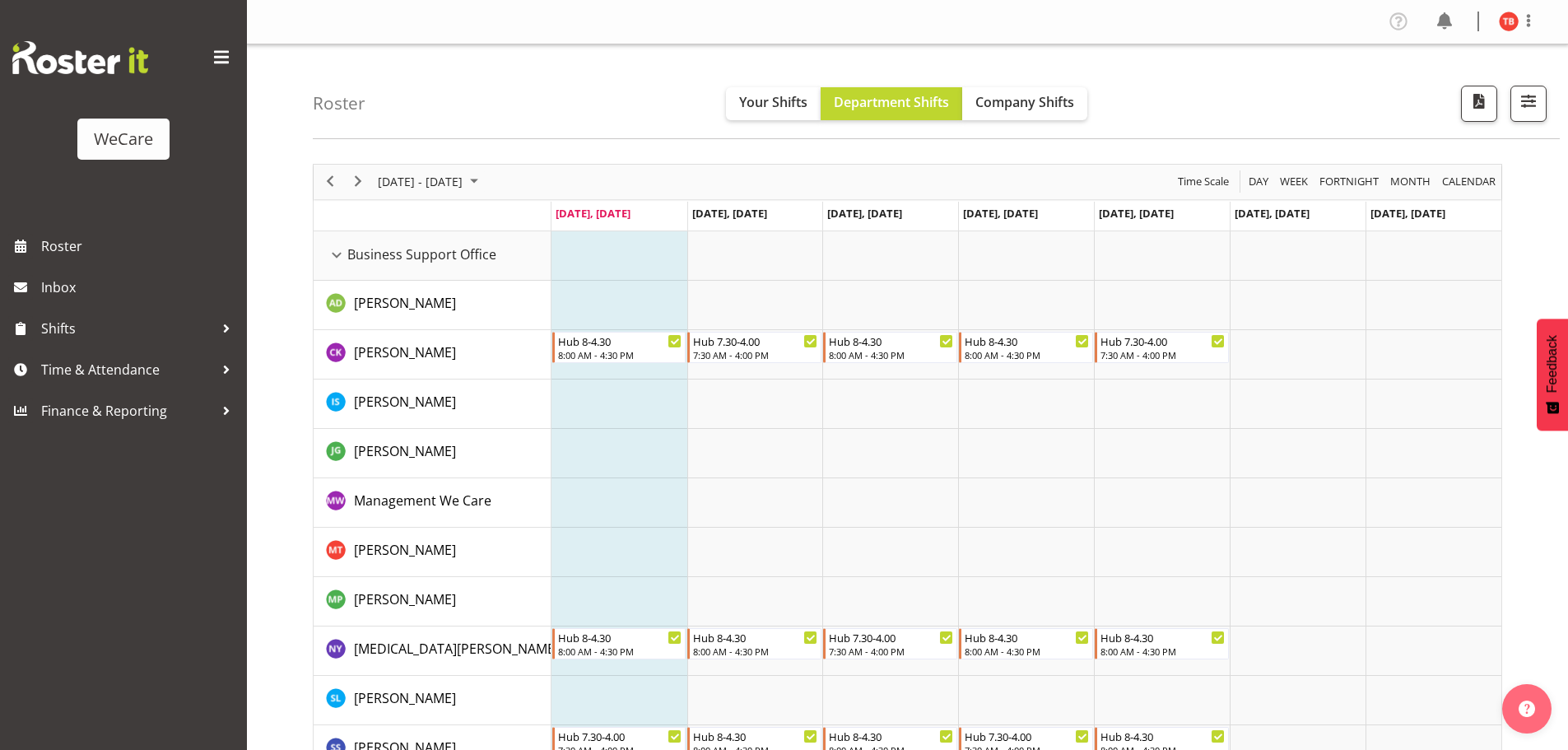
select select "location"
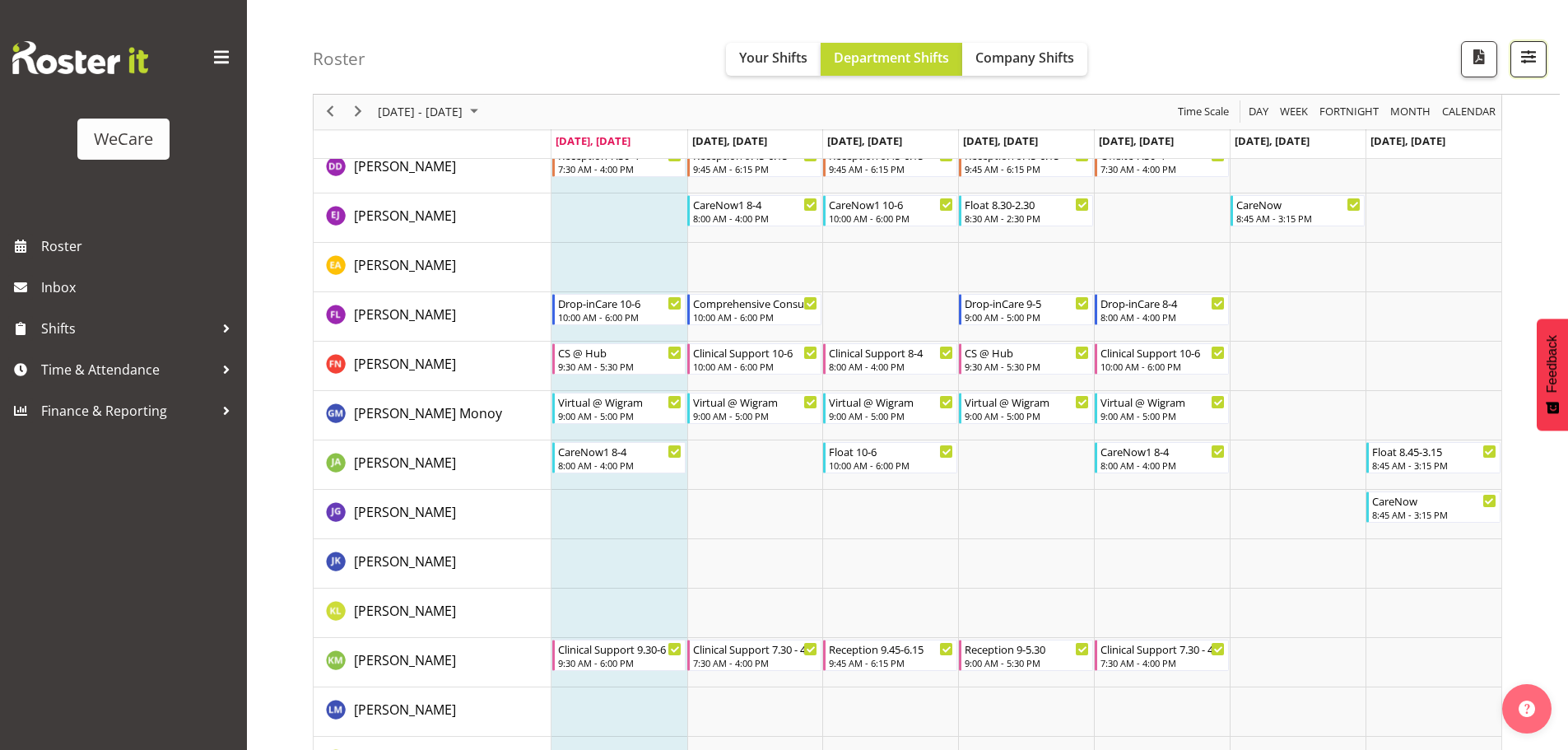
click at [1539, 57] on button "button" at bounding box center [1528, 59] width 36 height 36
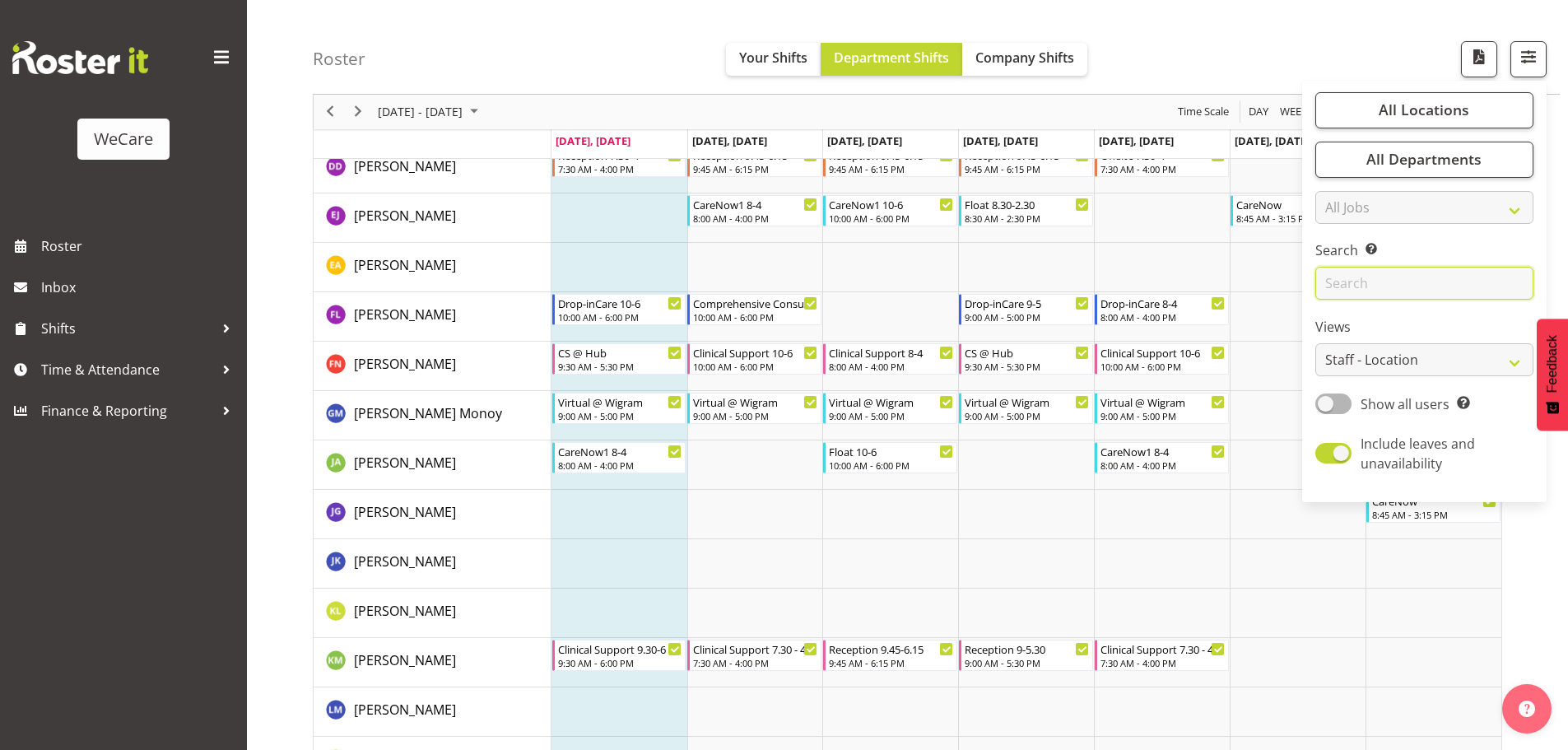
click at [1383, 290] on input "text" at bounding box center [1424, 284] width 218 height 33
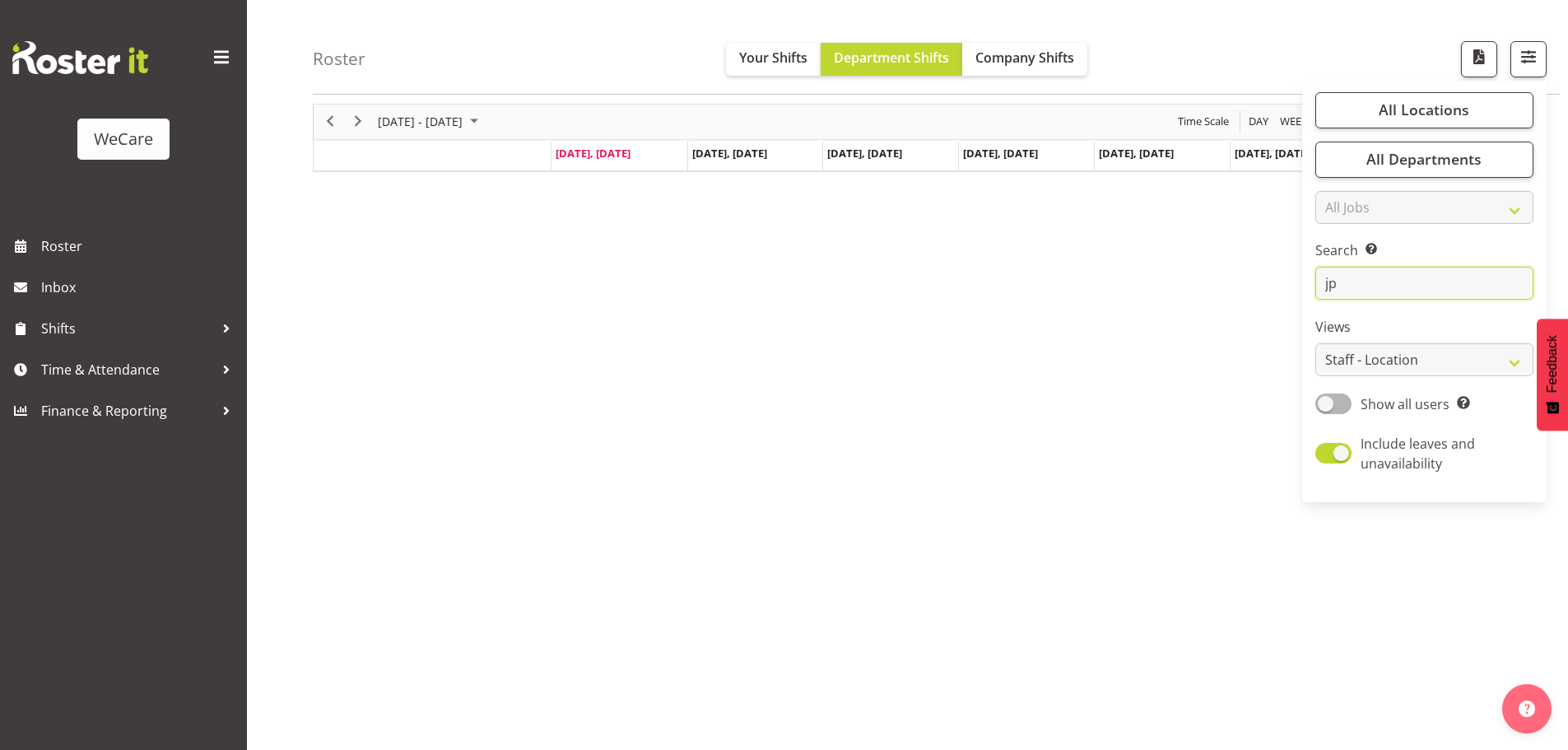
scroll to position [60, 0]
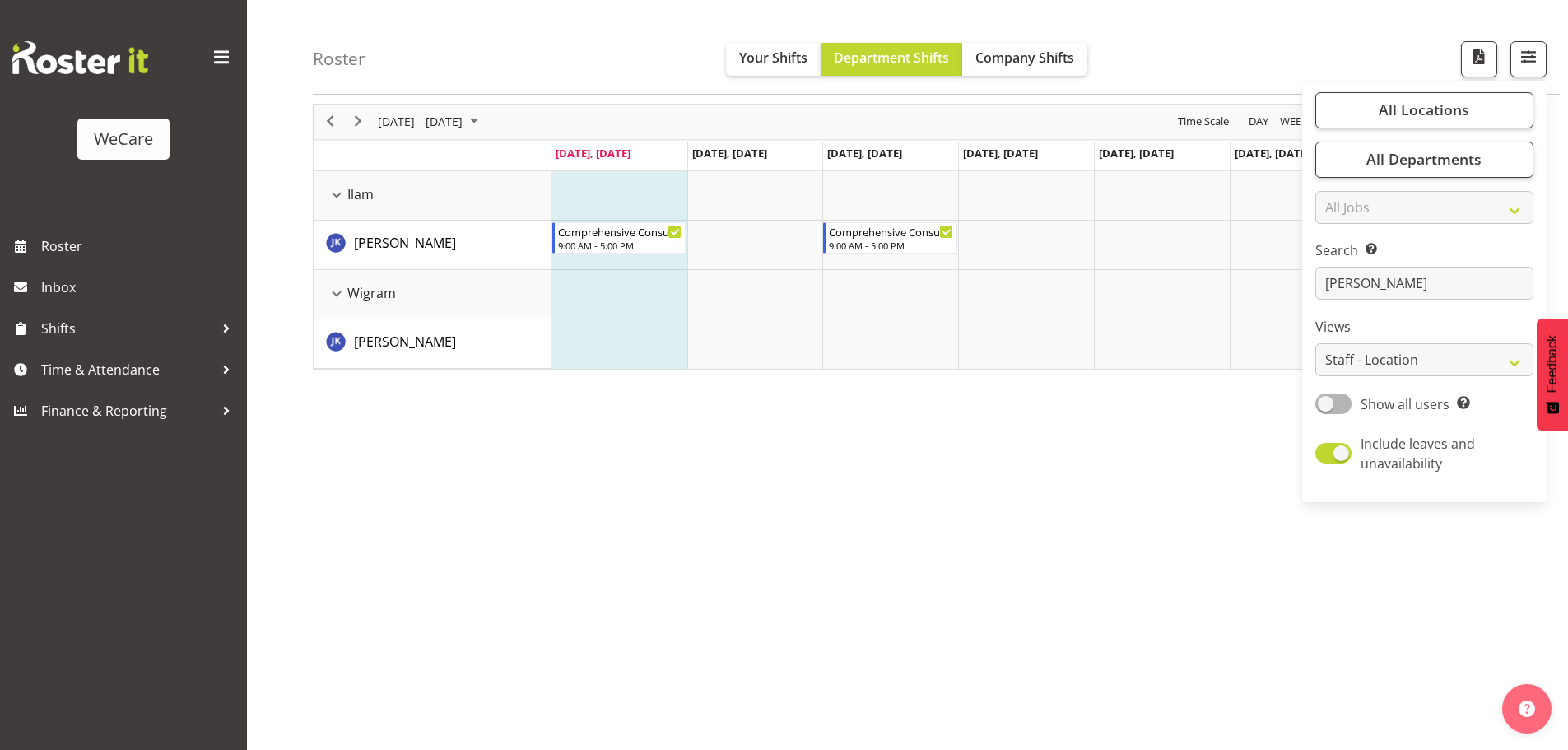
click at [1214, 438] on div "[DATE] - [DATE] [DATE] Day Week Fortnight Month calendar Month Agenda Time Scal…" at bounding box center [940, 420] width 1255 height 659
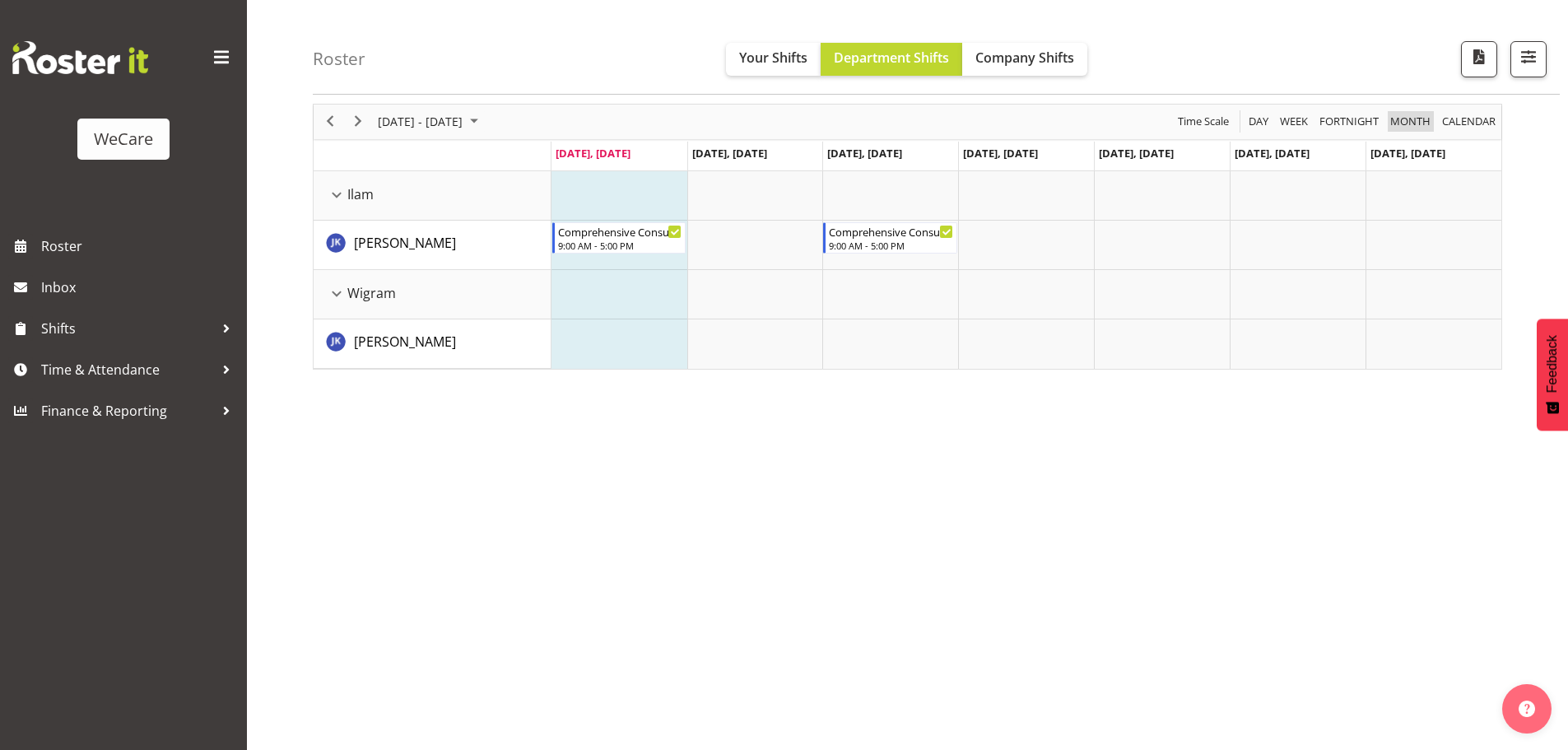
click at [1414, 112] on span "Month" at bounding box center [1410, 122] width 43 height 21
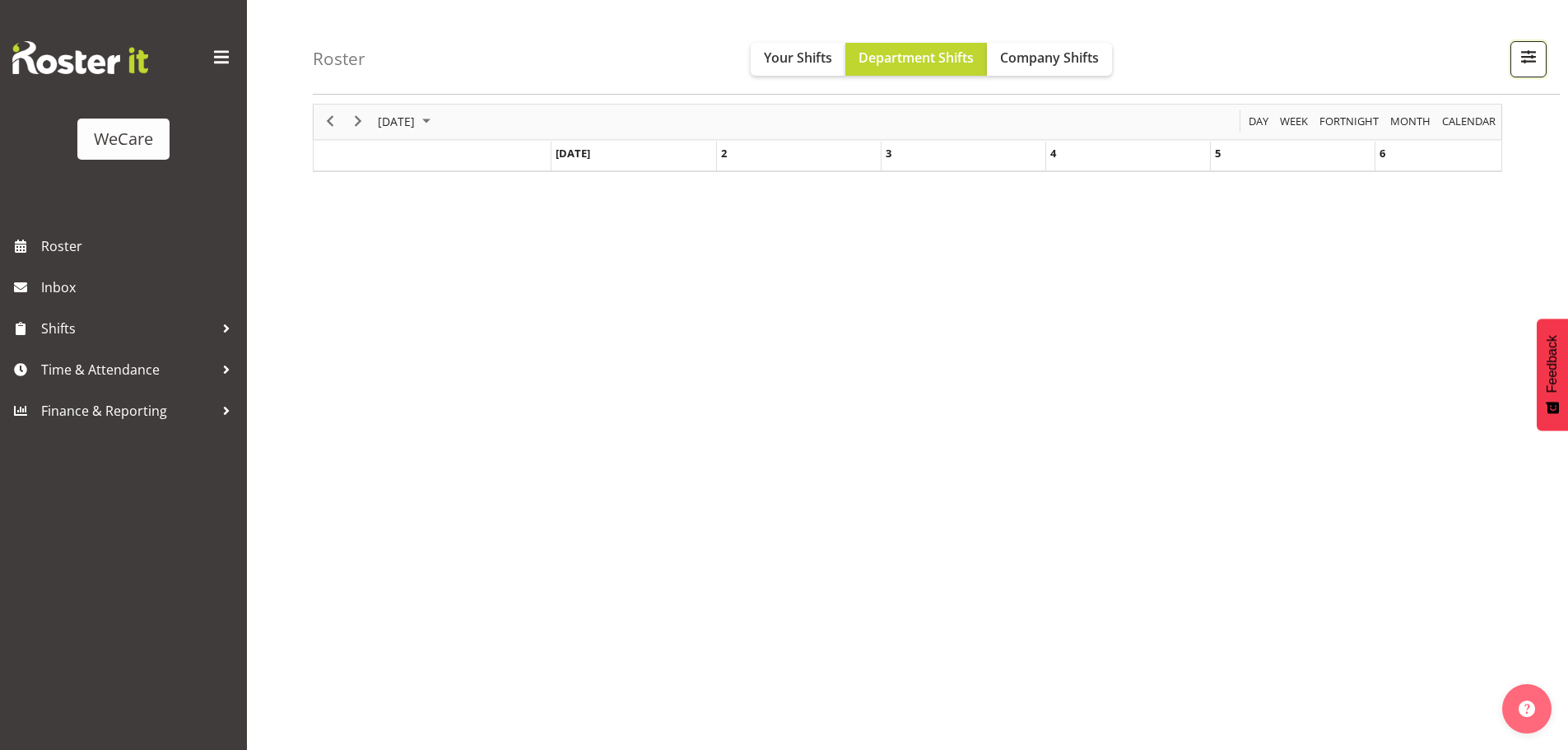
click at [1528, 52] on span "button" at bounding box center [1528, 56] width 22 height 22
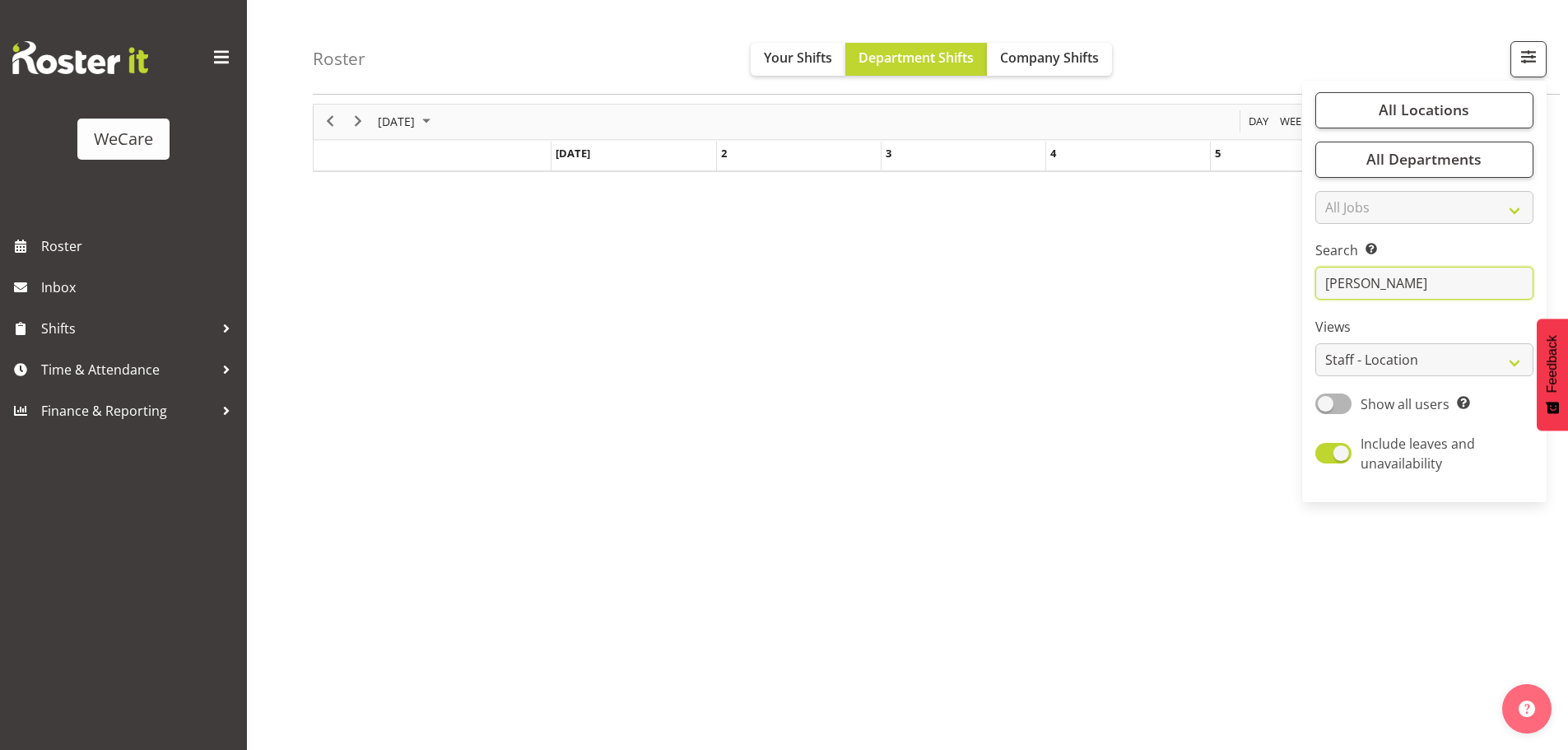
click at [1374, 287] on input "[PERSON_NAME]" at bounding box center [1424, 284] width 218 height 33
type input "j"
click at [364, 120] on span "Next" at bounding box center [358, 122] width 20 height 21
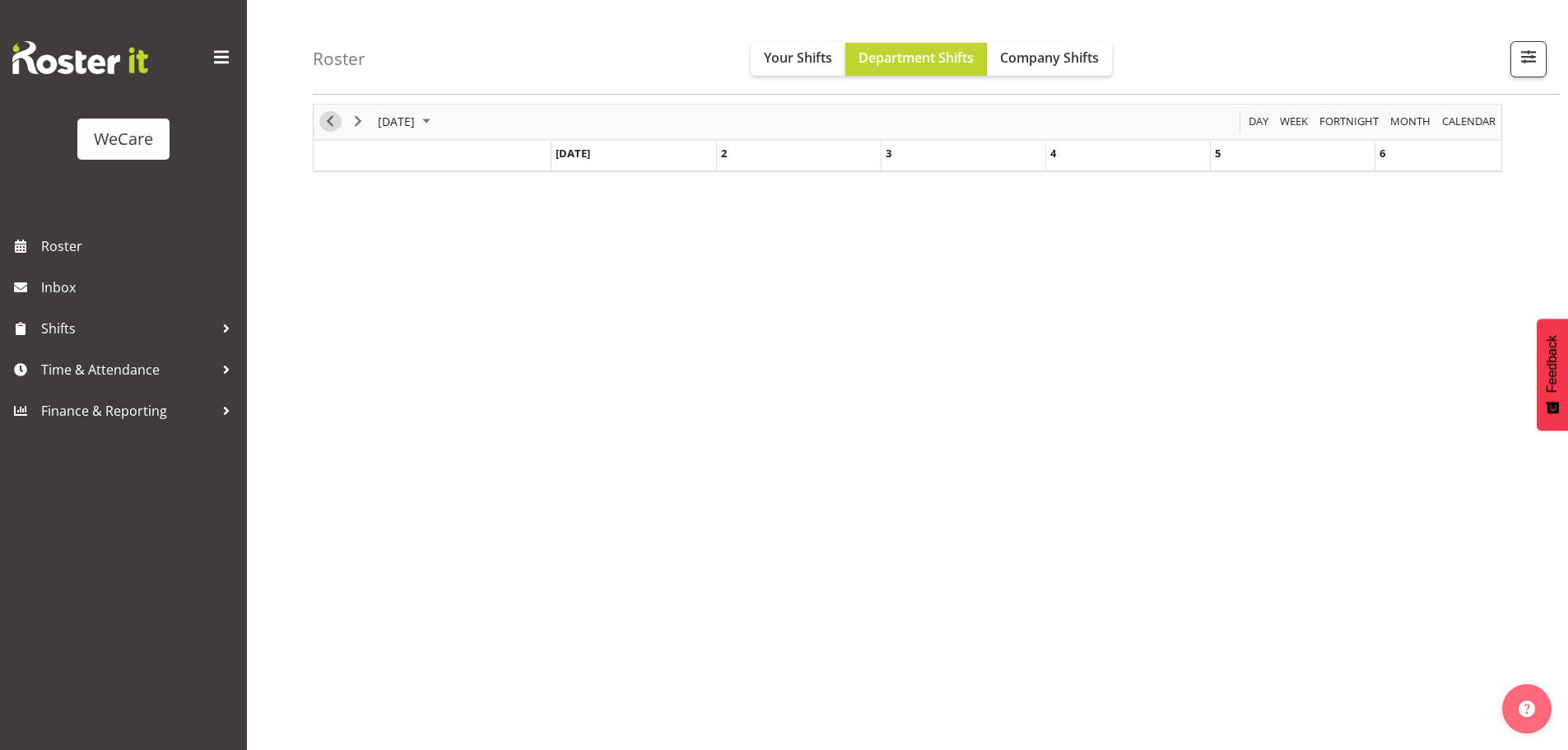
click at [327, 118] on span "Previous" at bounding box center [330, 122] width 20 height 21
click at [1064, 69] on button "Company Shifts" at bounding box center [1049, 59] width 125 height 33
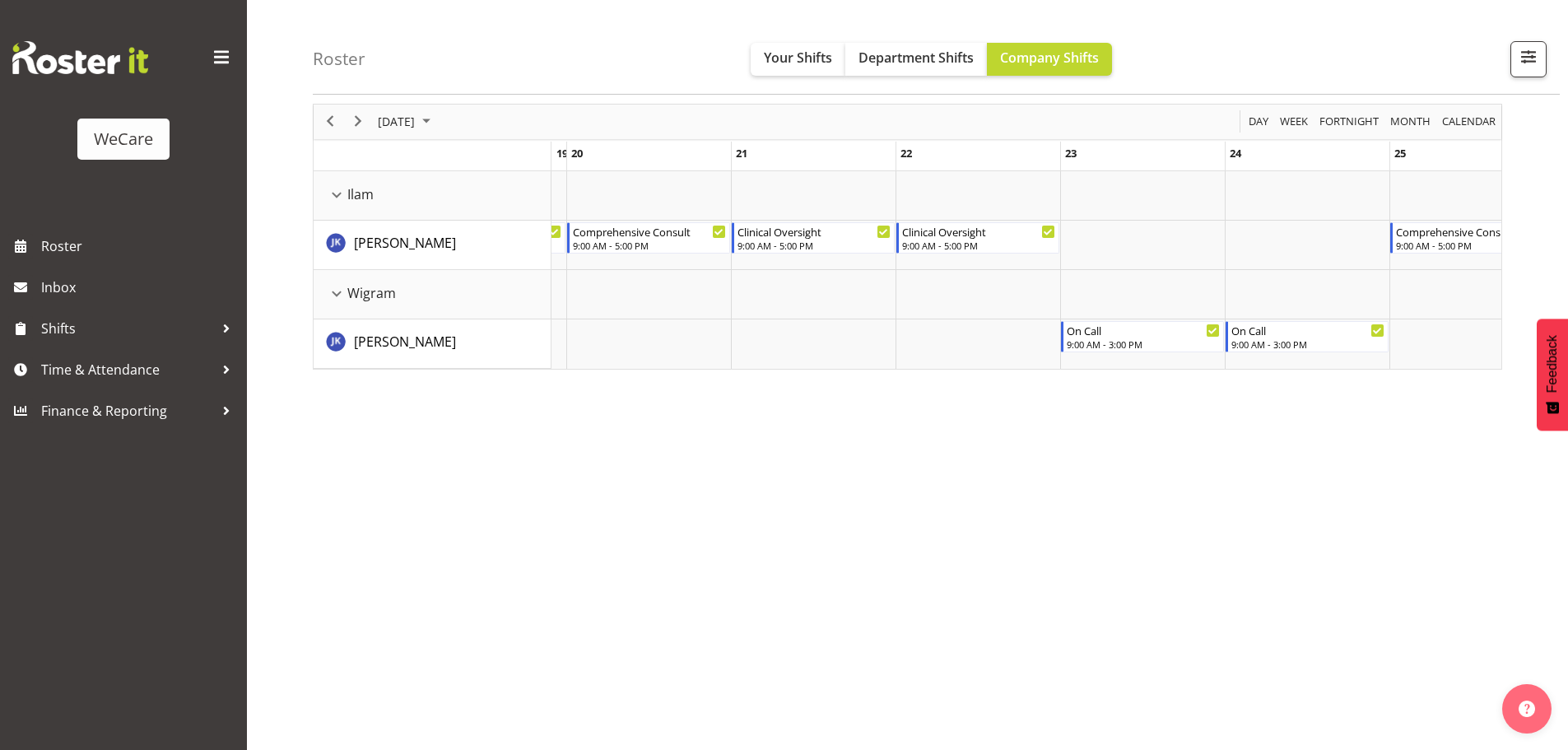
drag, startPoint x: 684, startPoint y: 378, endPoint x: 1354, endPoint y: 396, distance: 670.2
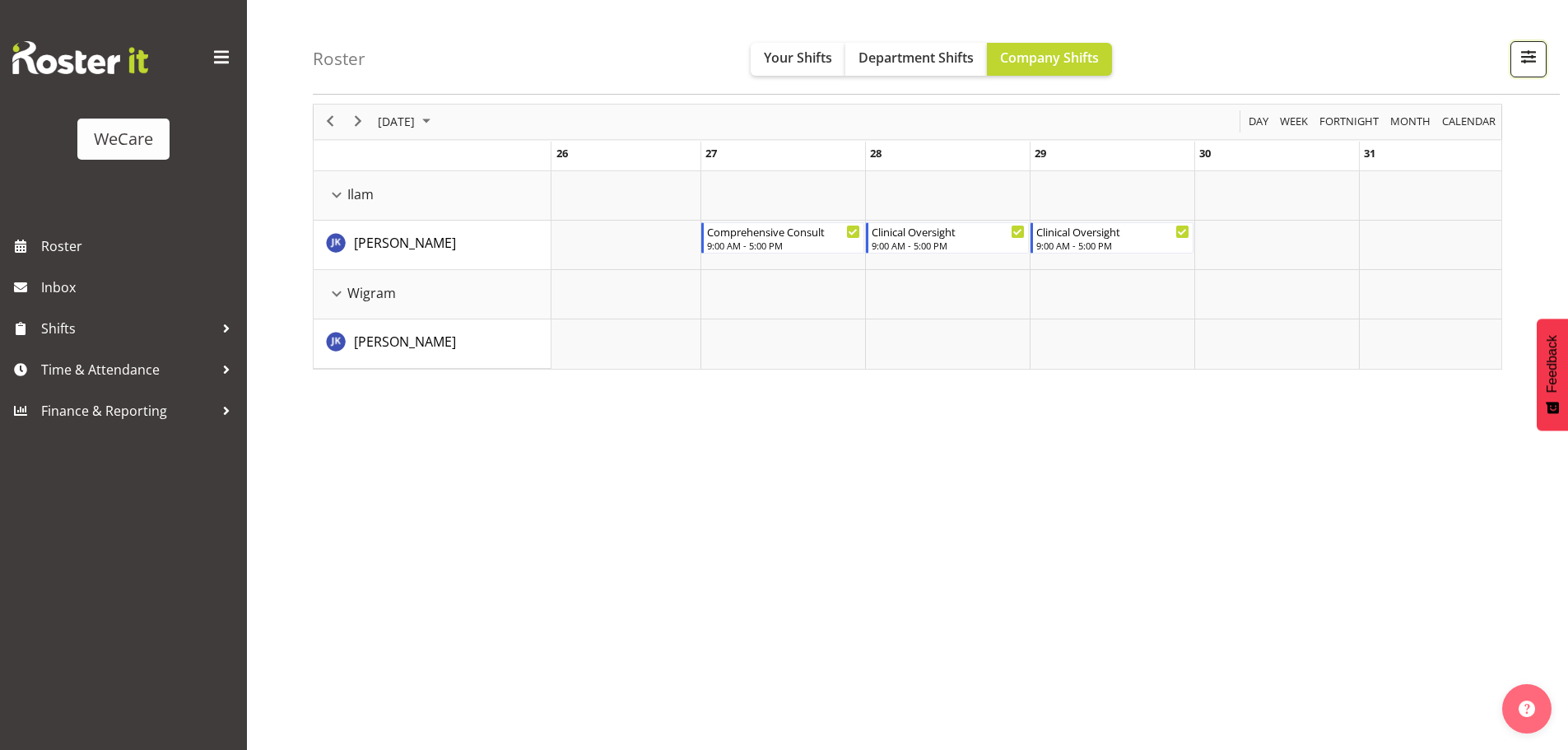
click at [1533, 63] on span "button" at bounding box center [1528, 56] width 22 height 22
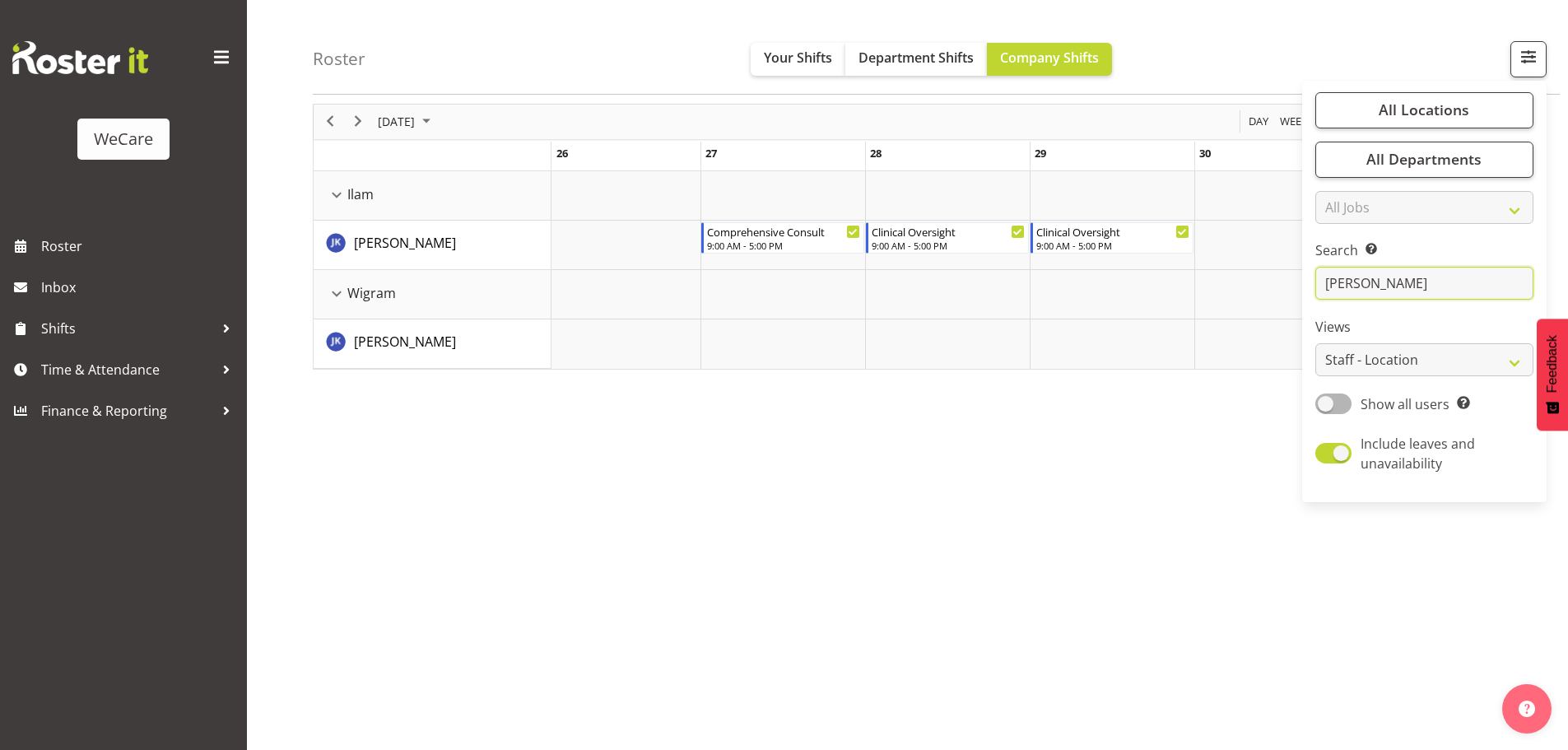
click at [1363, 295] on input "[PERSON_NAME]" at bounding box center [1424, 284] width 218 height 33
click at [1364, 293] on input "[PERSON_NAME]" at bounding box center [1424, 284] width 218 height 33
click at [1362, 288] on input "[PERSON_NAME]" at bounding box center [1424, 284] width 218 height 33
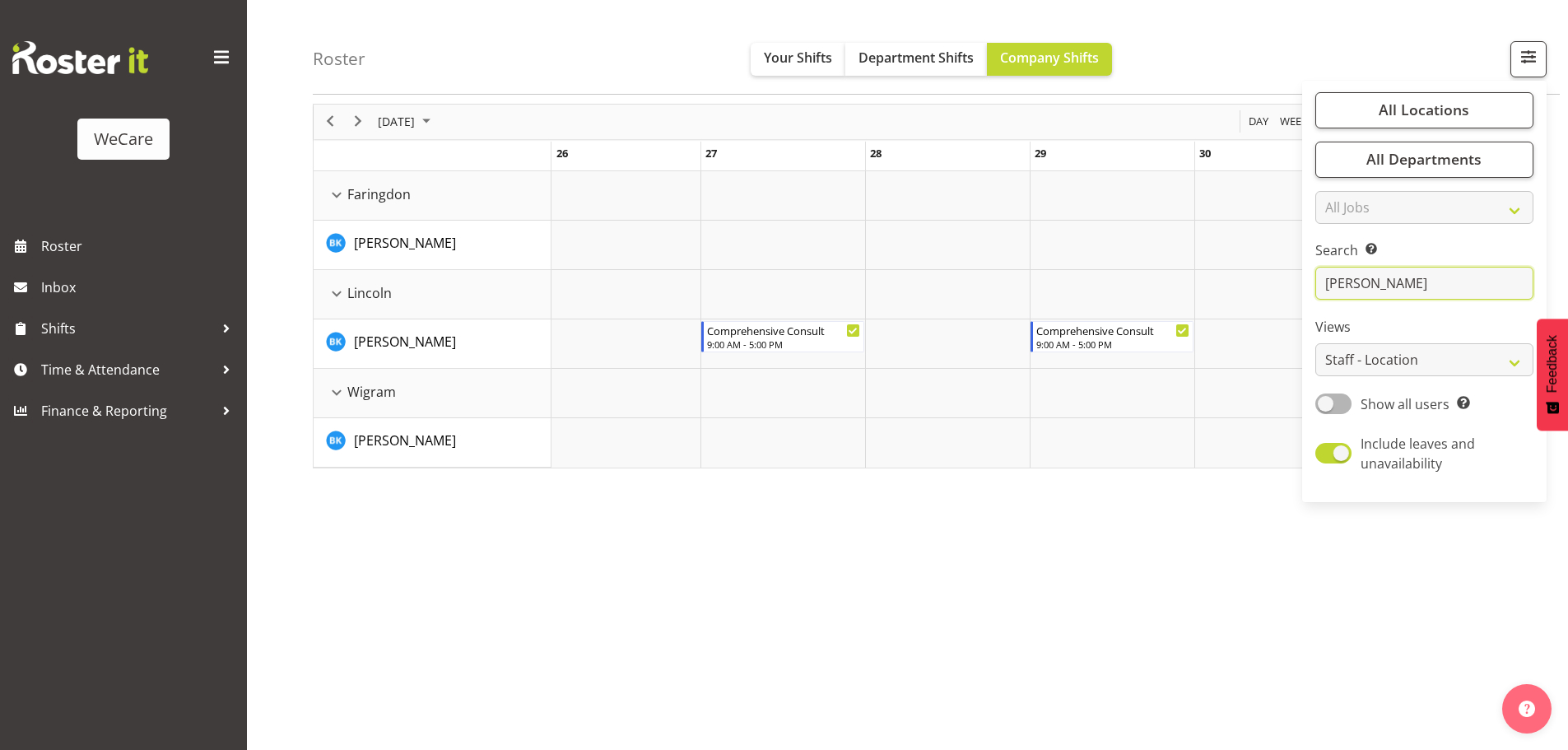
type input "[PERSON_NAME]"
click at [862, 560] on div "[DATE] [DATE] Day Week Fortnight Month calendar Month Agenda Time Scale [DATE] …" at bounding box center [940, 420] width 1255 height 659
